Goal: Find specific page/section: Find specific page/section

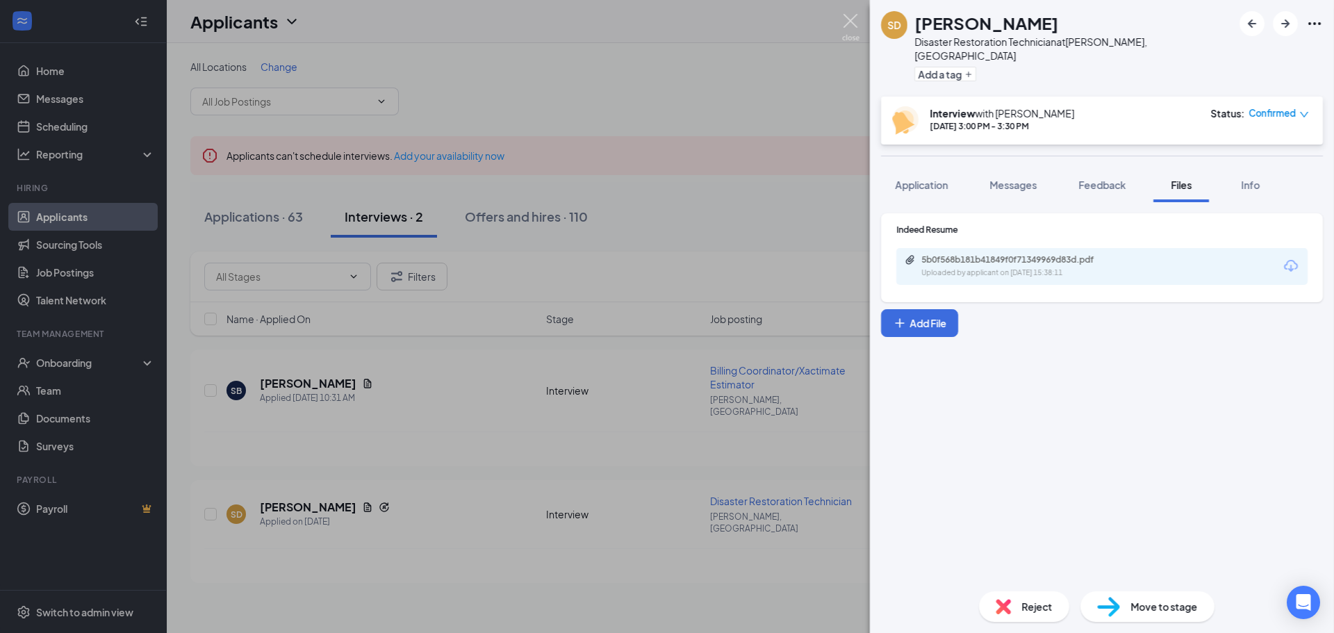
click at [851, 17] on img at bounding box center [850, 27] width 17 height 27
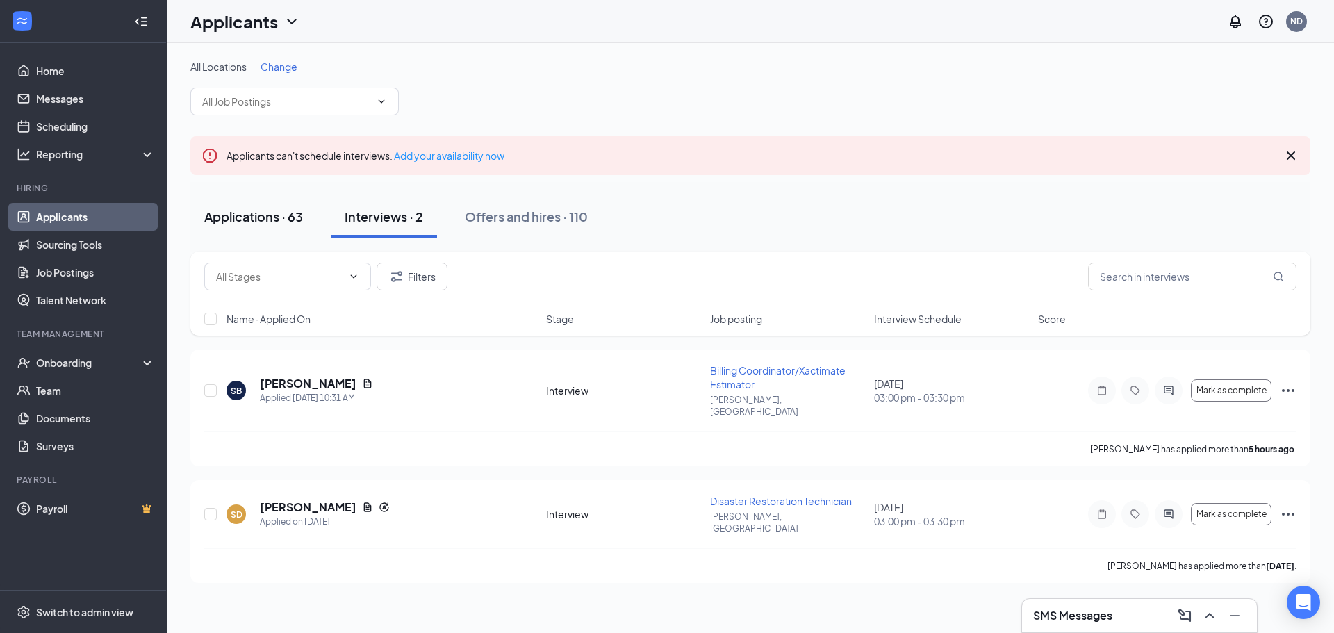
click at [249, 210] on div "Applications · 63" at bounding box center [253, 216] width 99 height 17
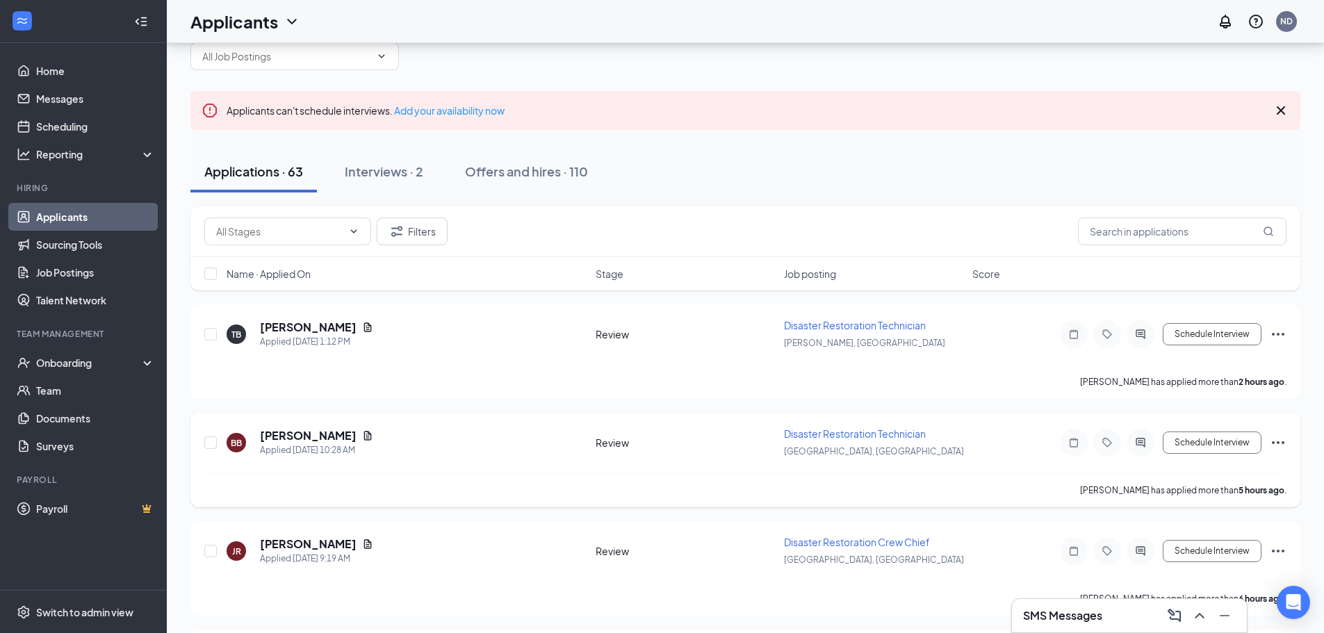
scroll to position [69, 0]
